Goal: Check status: Check status

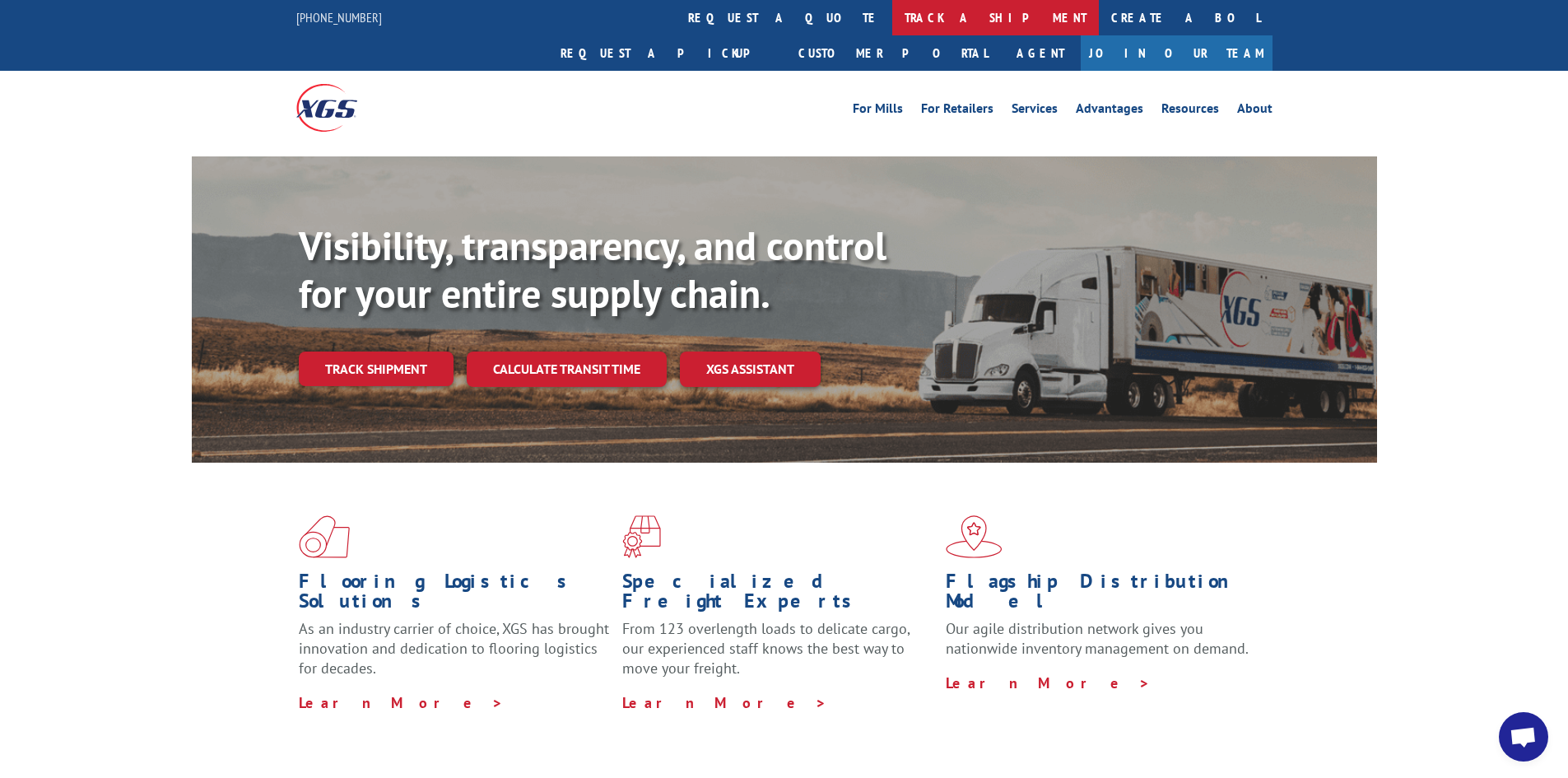
click at [892, 26] on link "track a shipment" at bounding box center [996, 18] width 206 height 35
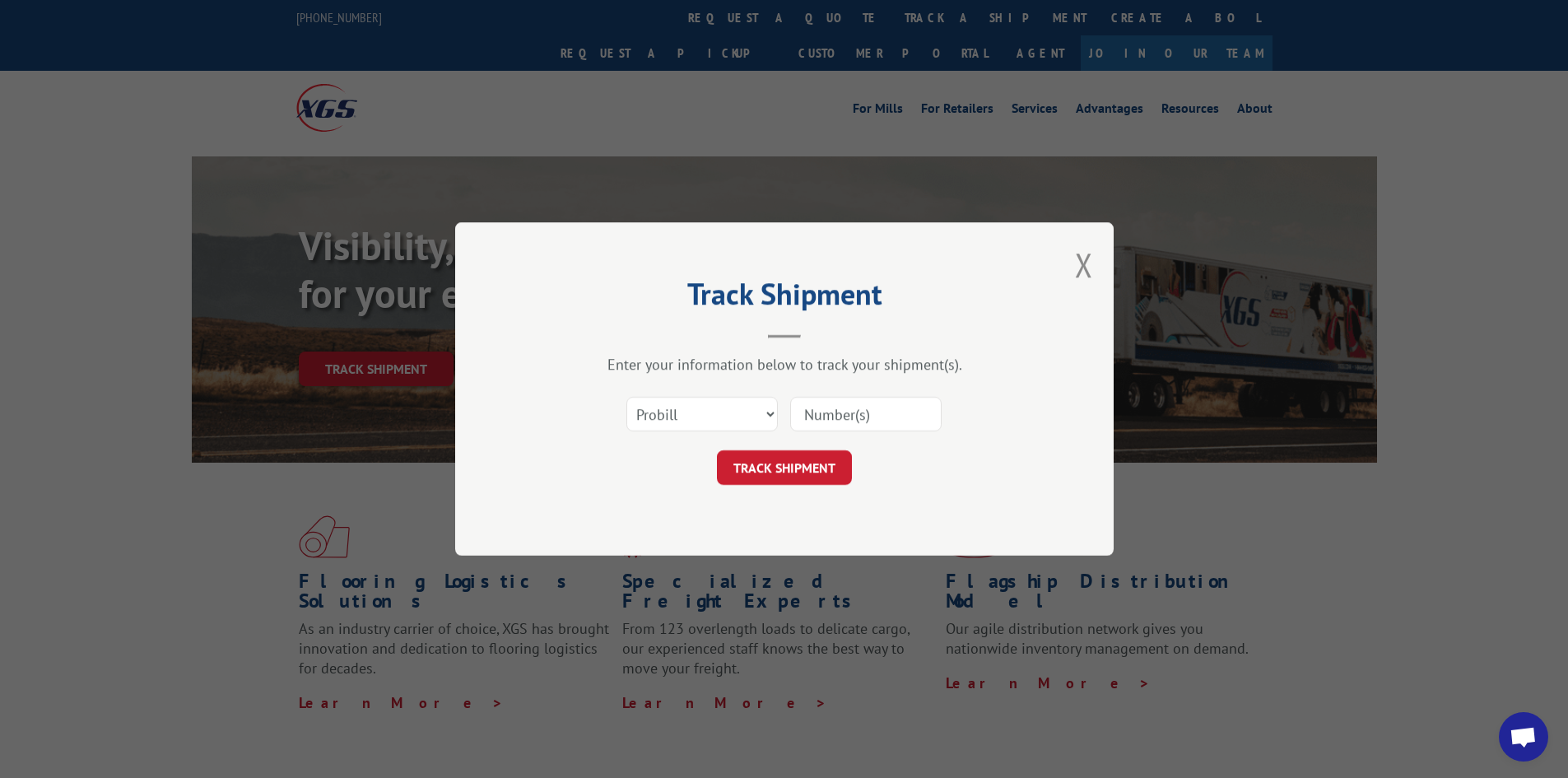
click at [820, 420] on input at bounding box center [866, 414] width 152 height 34
paste input "17595323"
type input "17595323"
click at [795, 475] on button "TRACK SHIPMENT" at bounding box center [784, 467] width 135 height 34
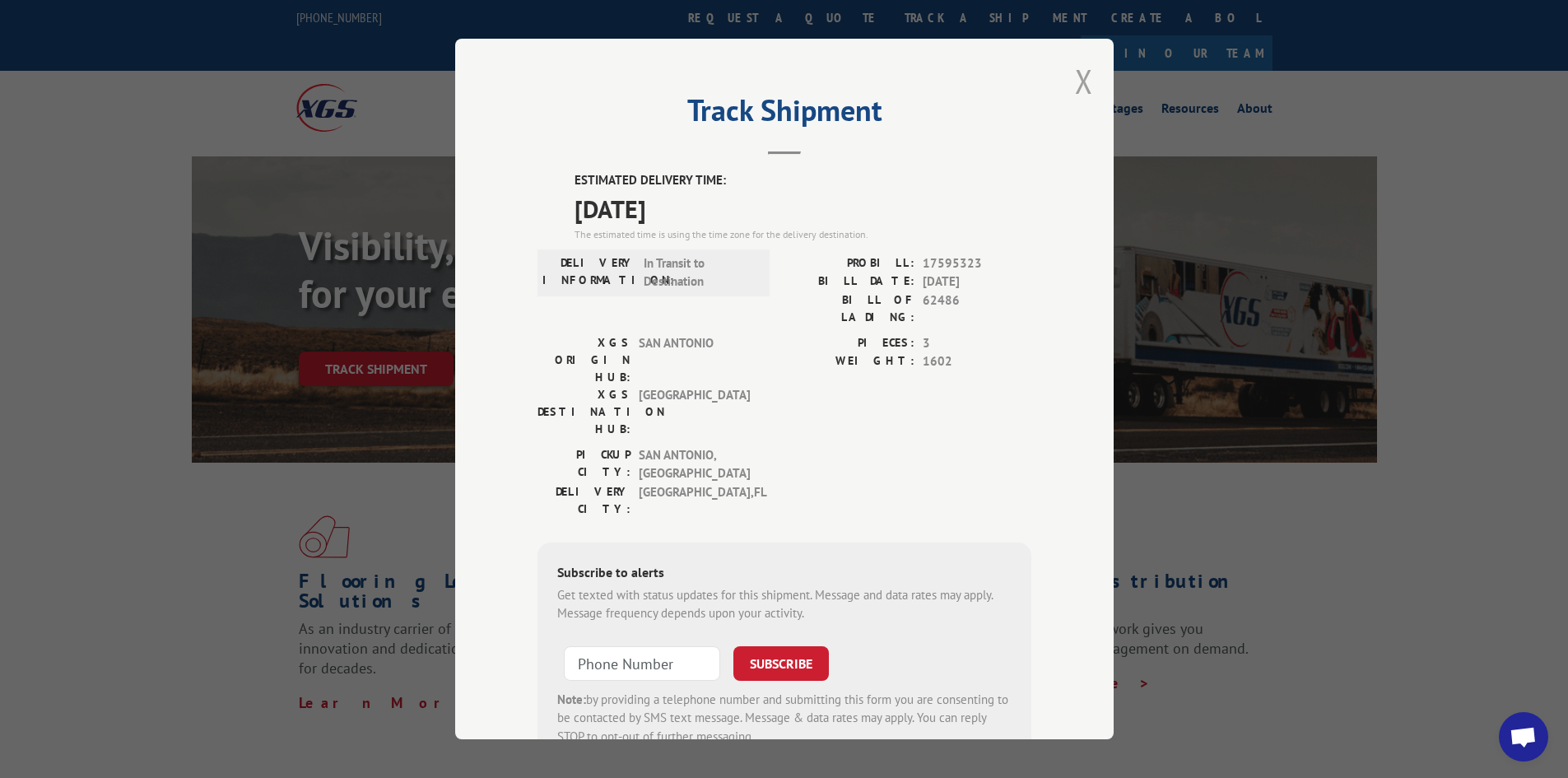
click at [1075, 79] on button "Close modal" at bounding box center [1084, 80] width 19 height 43
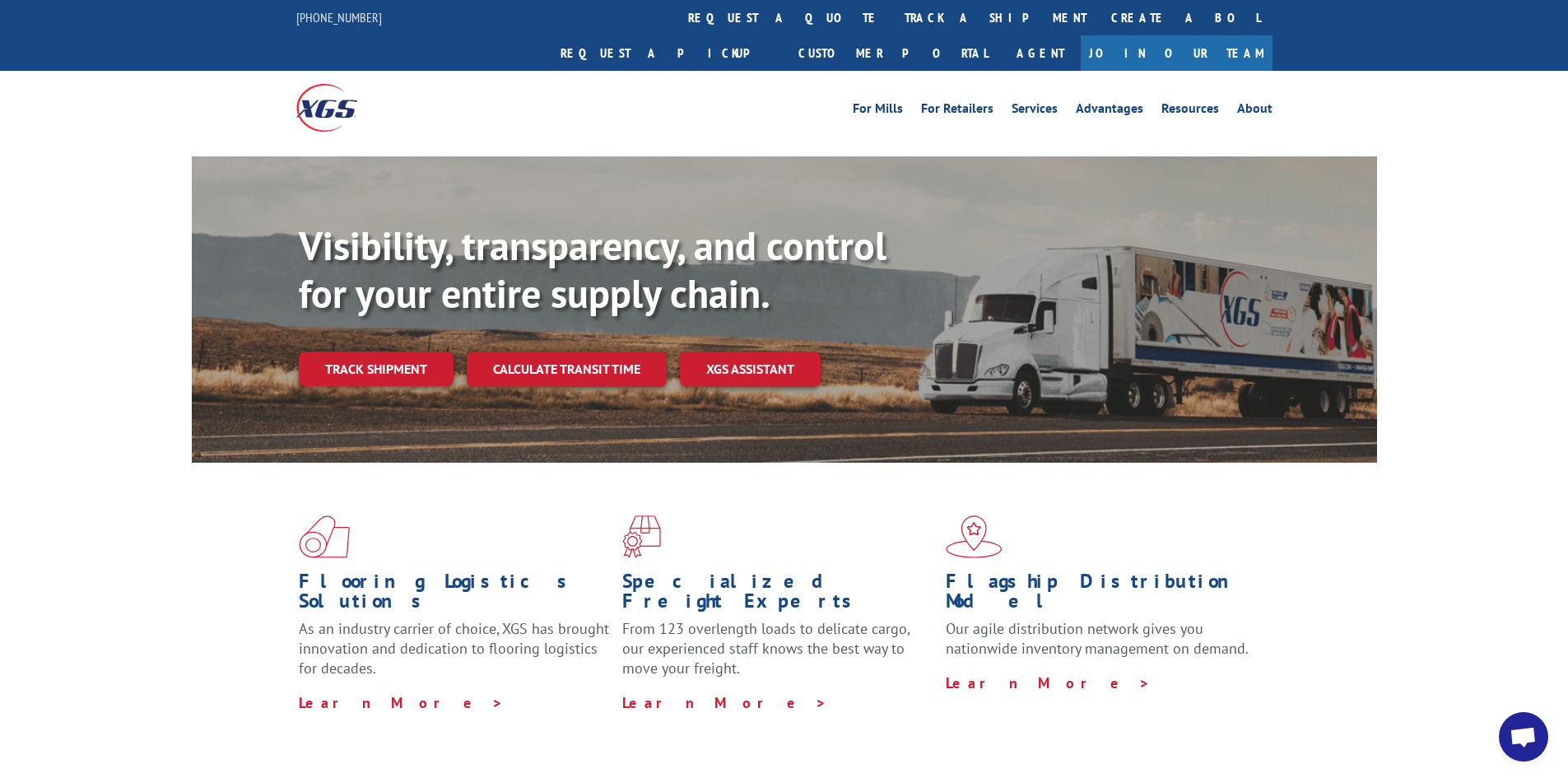
click at [1515, 731] on span "Open chat" at bounding box center [1522, 738] width 27 height 23
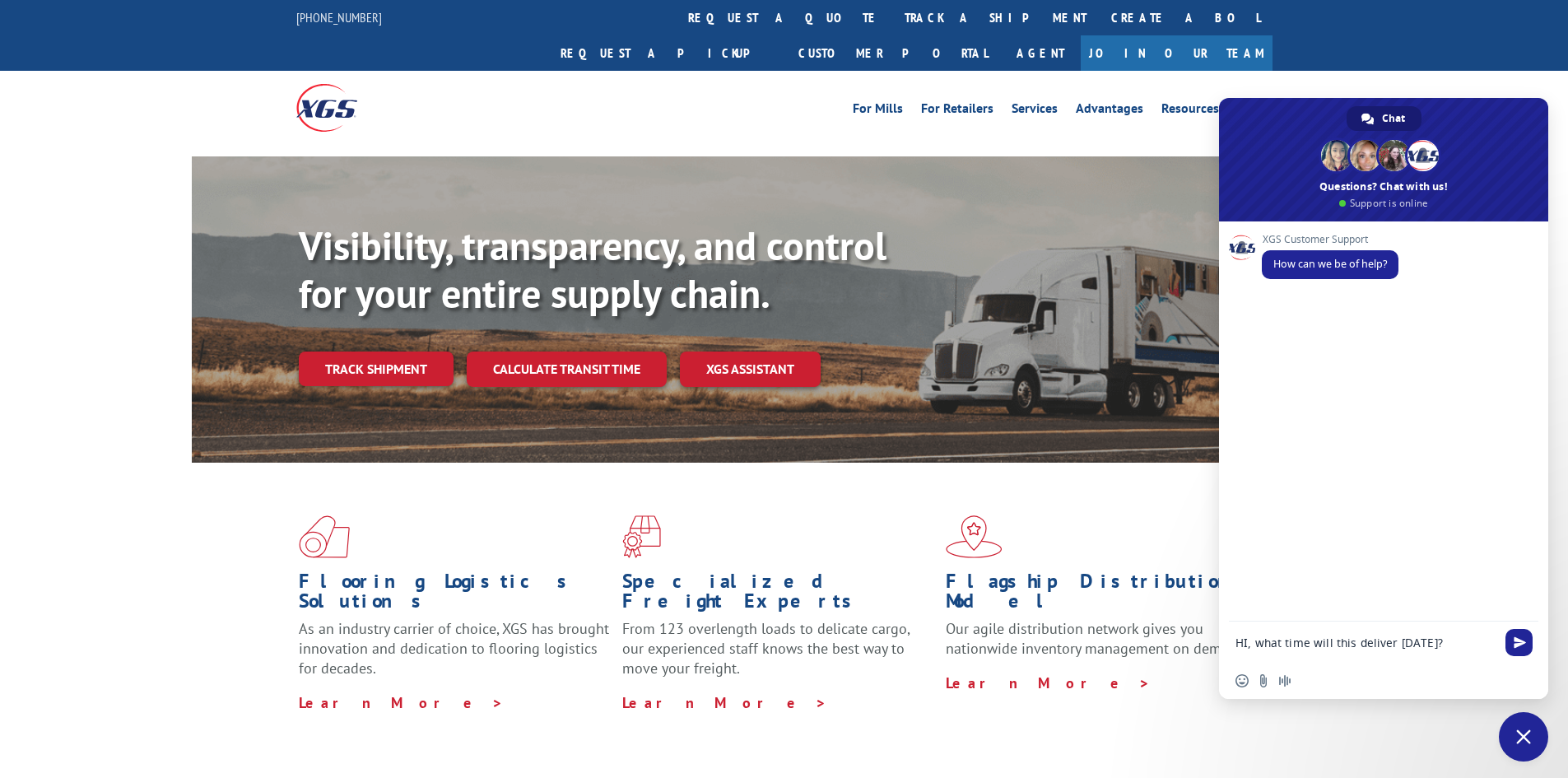
type textarea "HI, what time will this deliver [DATE]?"
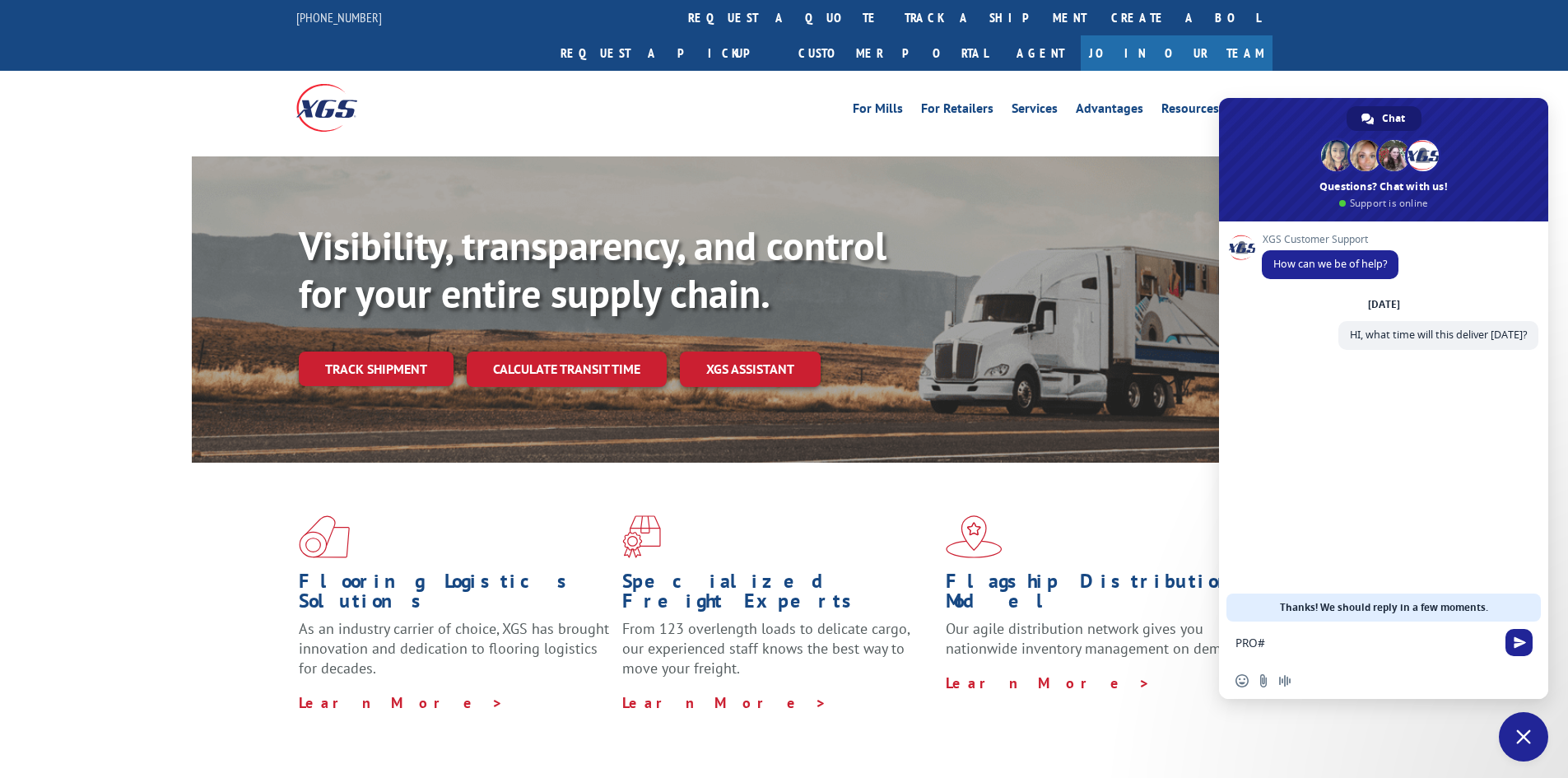
click at [1322, 642] on textarea "PRO#" at bounding box center [1365, 642] width 260 height 15
paste textarea "17595323"
type textarea "PRO#17595323"
click at [1529, 640] on span "Send" at bounding box center [1519, 642] width 27 height 27
